Goal: Information Seeking & Learning: Learn about a topic

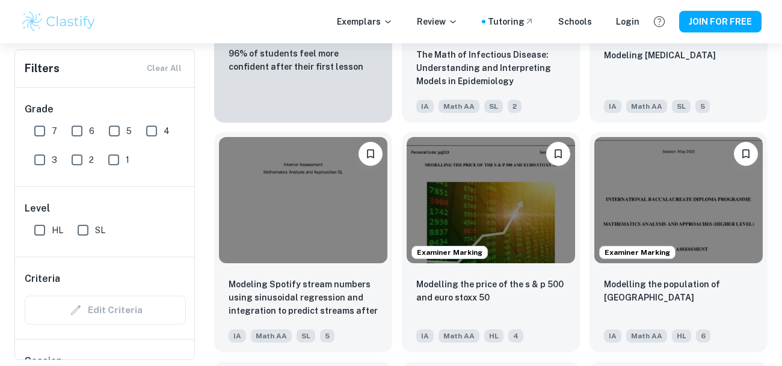
scroll to position [1002, 0]
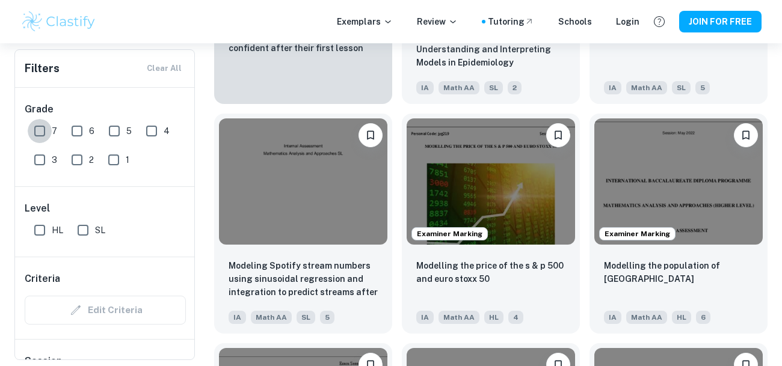
click at [49, 129] on input "7" at bounding box center [40, 131] width 24 height 24
checkbox input "true"
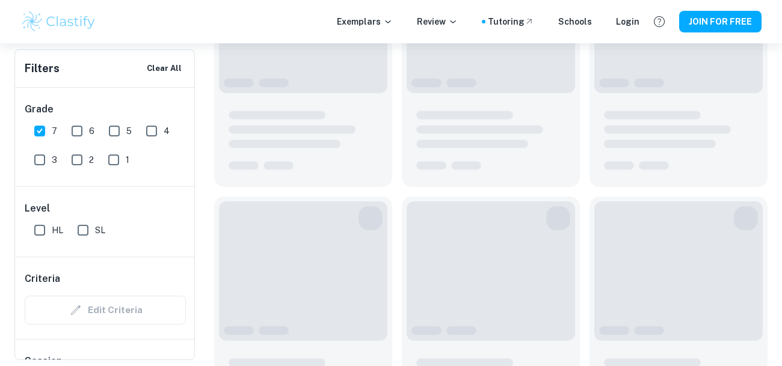
scroll to position [1031, 0]
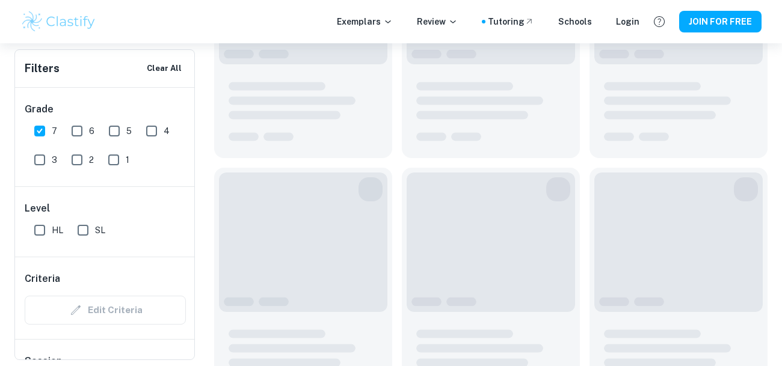
click at [78, 132] on input "6" at bounding box center [77, 131] width 24 height 24
checkbox input "true"
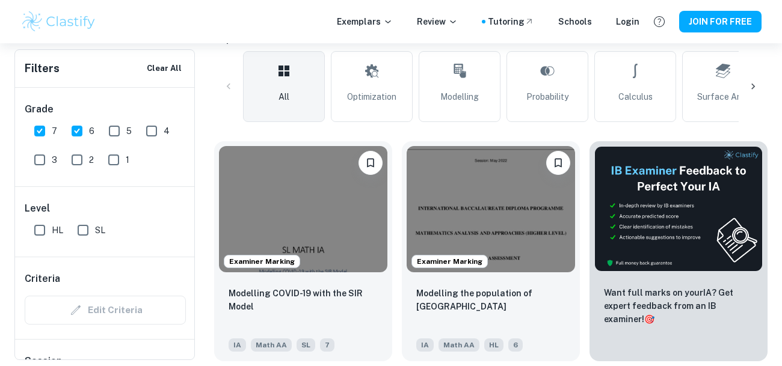
scroll to position [315, 0]
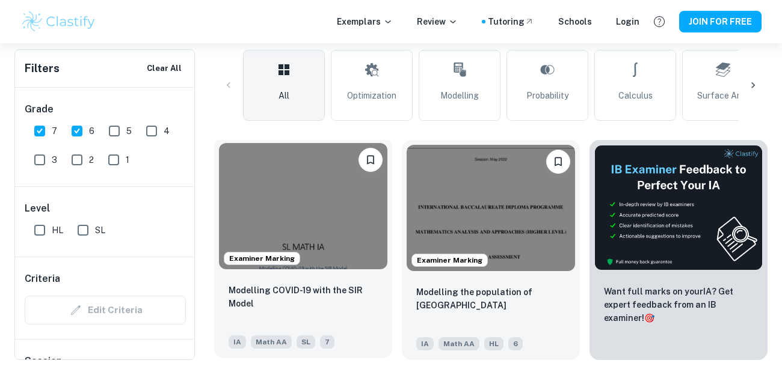
click at [295, 195] on img at bounding box center [303, 206] width 169 height 126
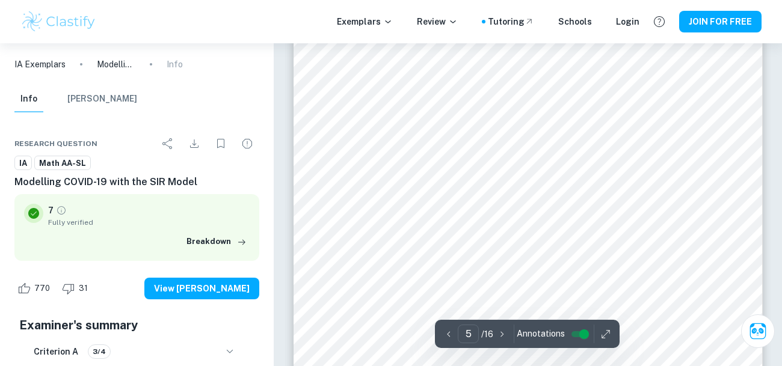
scroll to position [2633, 0]
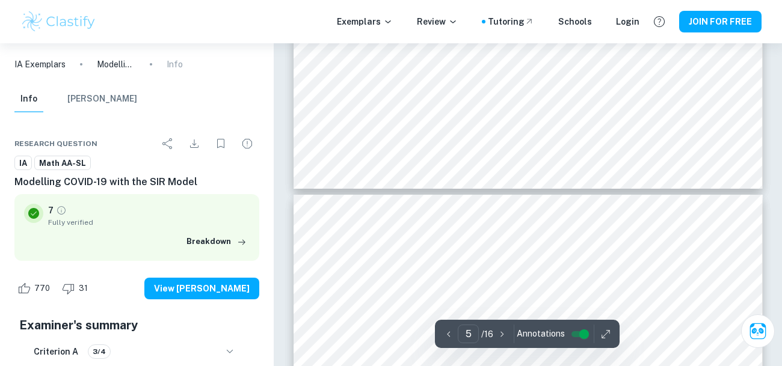
type input "4"
